Goal: Task Accomplishment & Management: Use online tool/utility

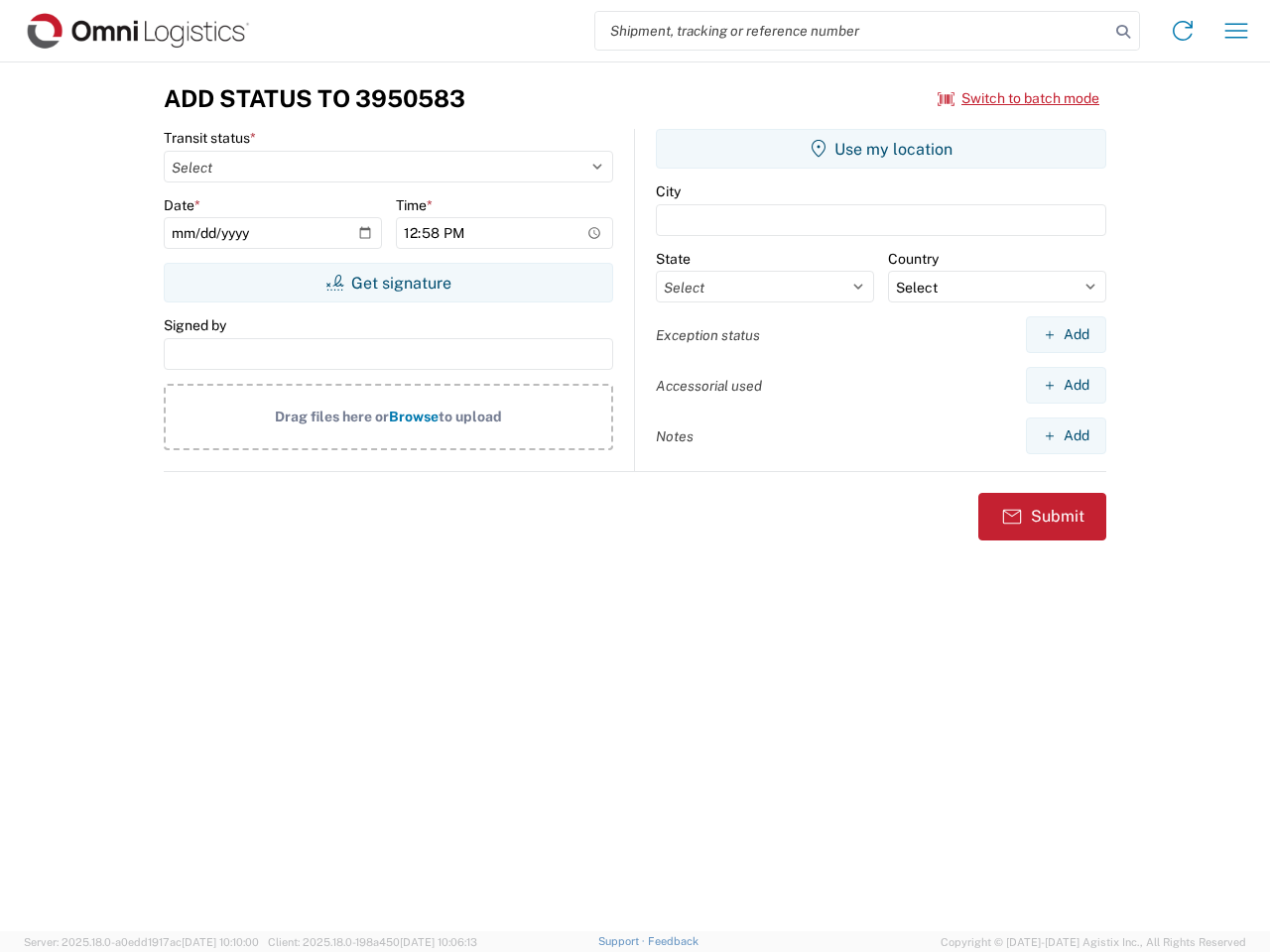
click at [852, 31] on input "search" at bounding box center [852, 31] width 514 height 38
click at [1123, 32] on icon at bounding box center [1123, 32] width 28 height 28
click at [1182, 31] on icon at bounding box center [1182, 31] width 32 height 32
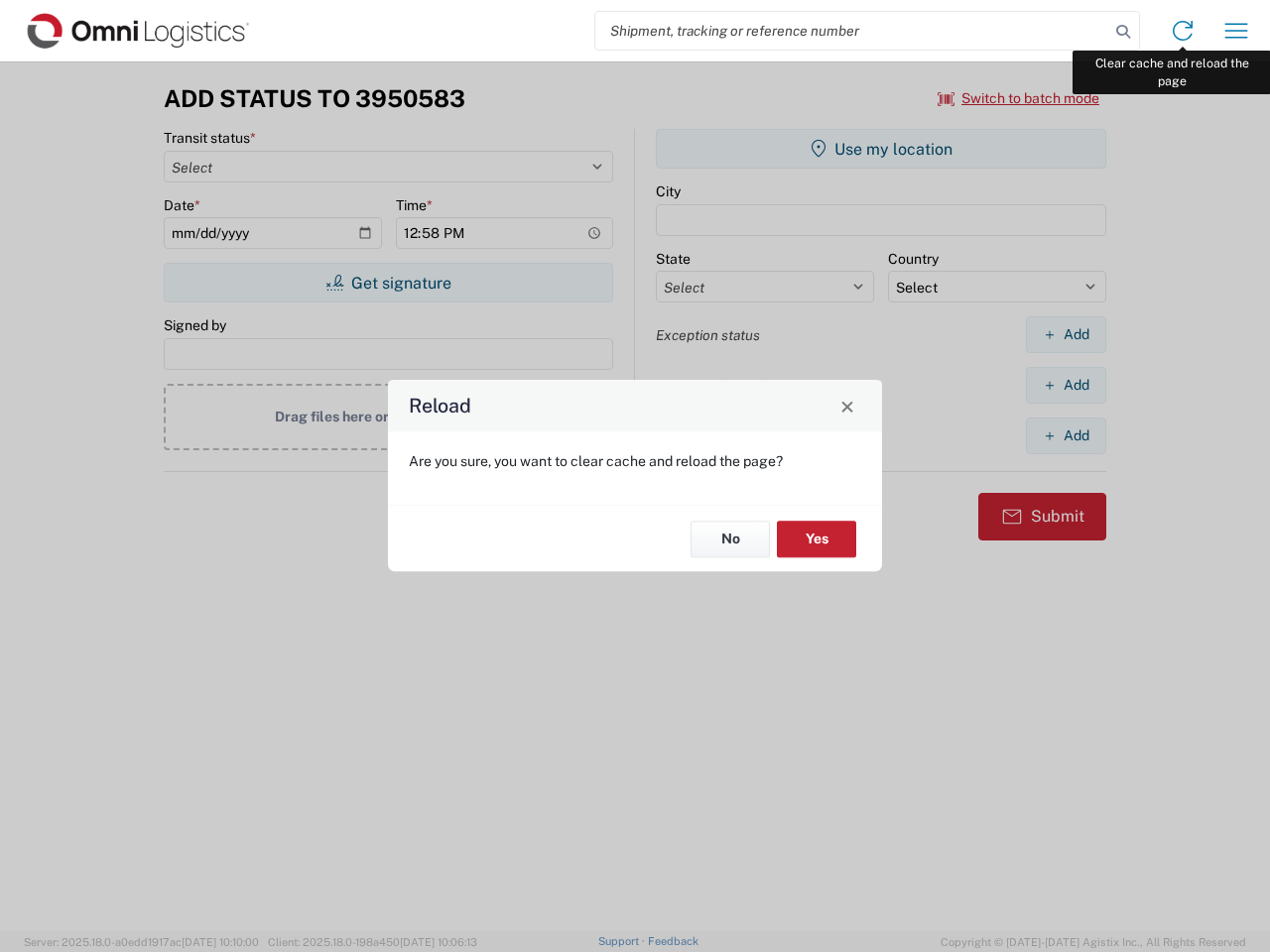
click at [1236, 31] on div "Reload Are you sure, you want to clear cache and reload the page? No Yes" at bounding box center [635, 476] width 1270 height 952
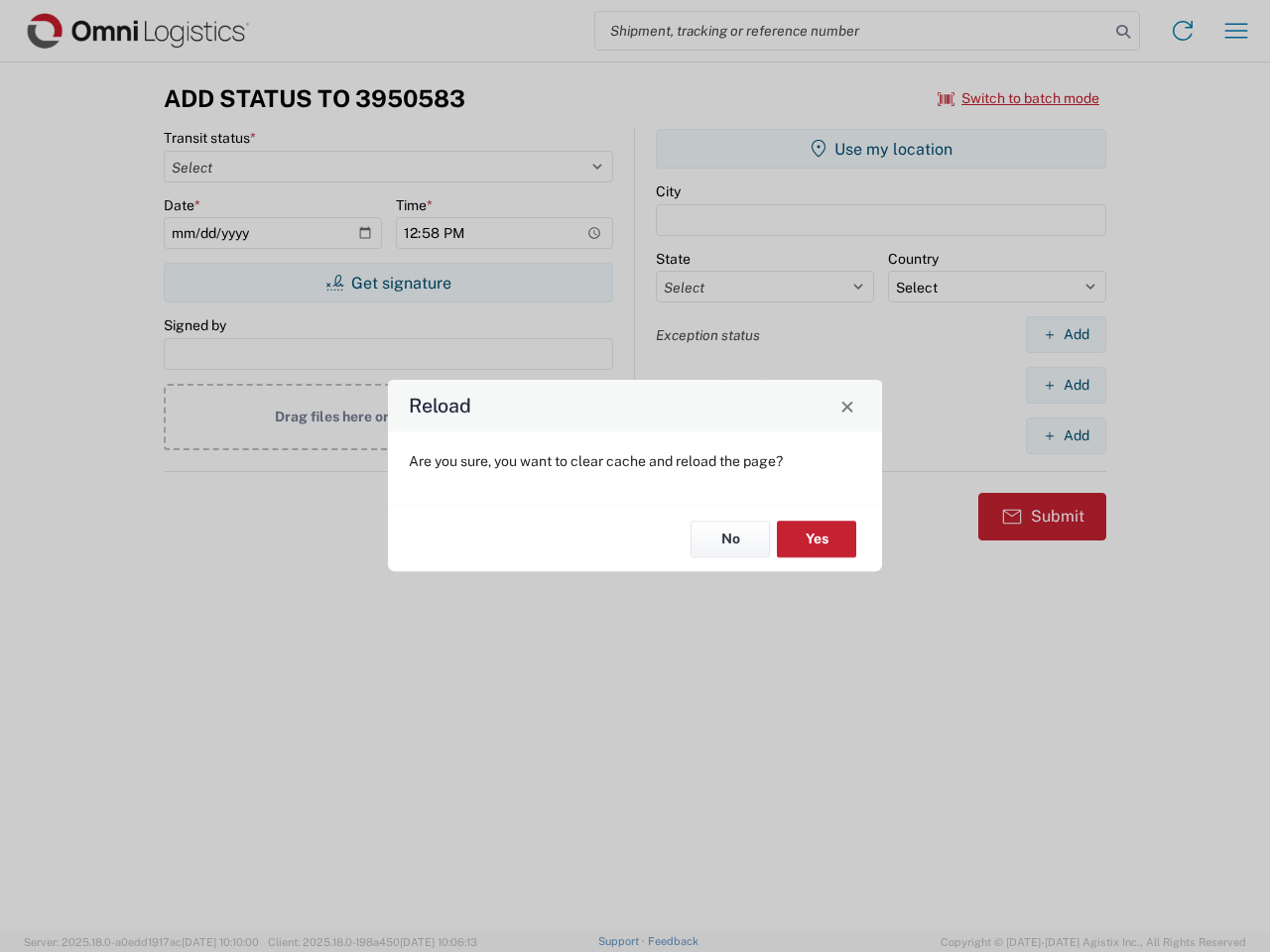
click at [1019, 98] on div "Reload Are you sure, you want to clear cache and reload the page? No Yes" at bounding box center [635, 476] width 1270 height 952
click at [388, 283] on div "Reload Are you sure, you want to clear cache and reload the page? No Yes" at bounding box center [635, 476] width 1270 height 952
click at [881, 149] on div "Reload Are you sure, you want to clear cache and reload the page? No Yes" at bounding box center [635, 476] width 1270 height 952
click at [1065, 335] on div "Reload Are you sure, you want to clear cache and reload the page? No Yes" at bounding box center [635, 476] width 1270 height 952
click at [1065, 385] on div "Reload Are you sure, you want to clear cache and reload the page? No Yes" at bounding box center [635, 476] width 1270 height 952
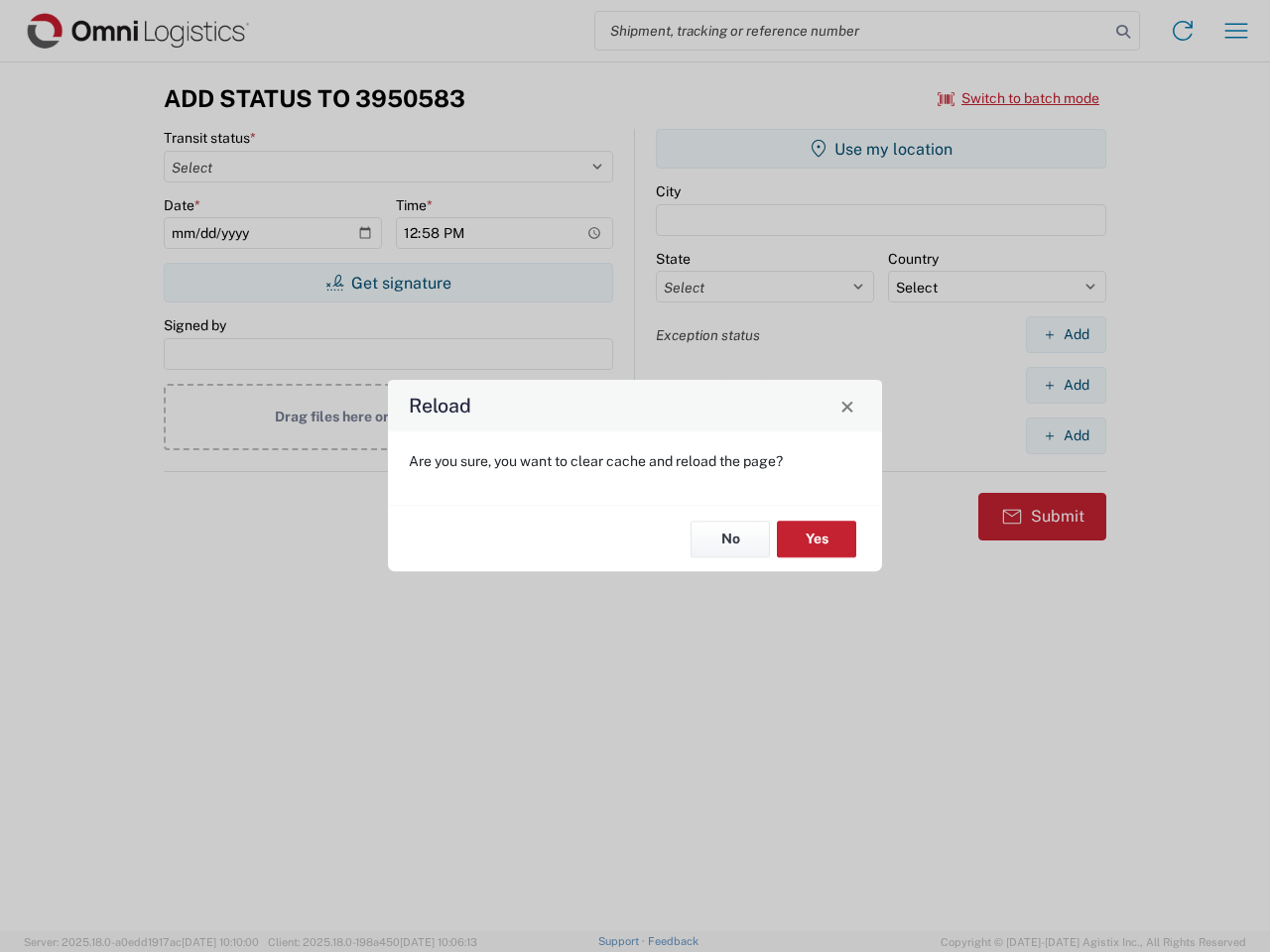
click at [1065, 436] on div "Reload Are you sure, you want to clear cache and reload the page? No Yes" at bounding box center [635, 476] width 1270 height 952
